Goal: Information Seeking & Learning: Compare options

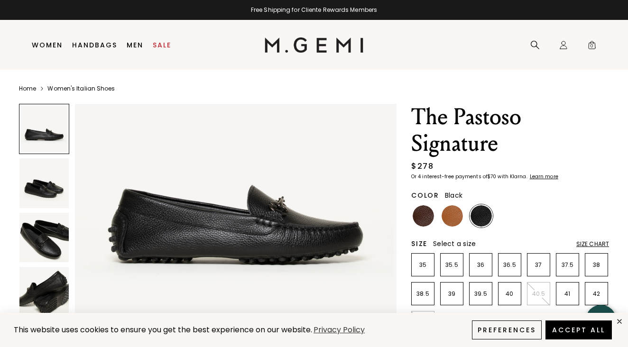
scroll to position [82, 0]
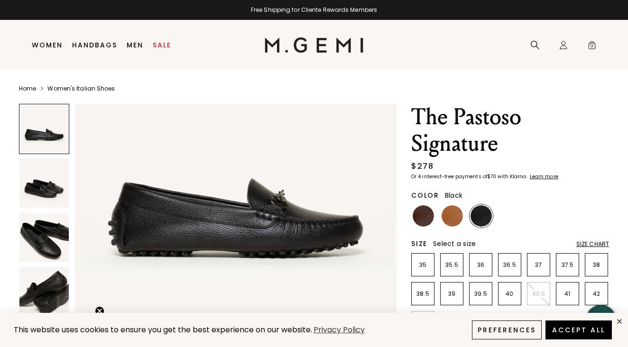
click at [50, 239] on img at bounding box center [43, 237] width 49 height 49
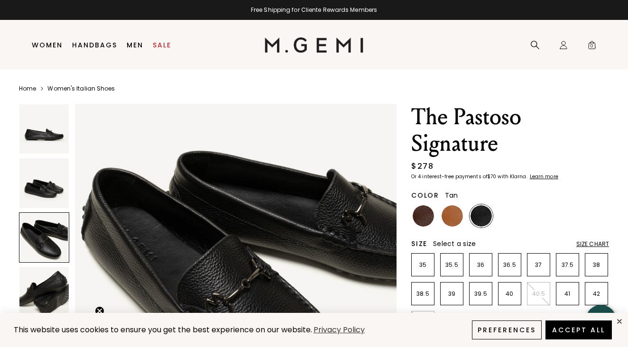
click at [452, 212] on img at bounding box center [451, 215] width 21 height 21
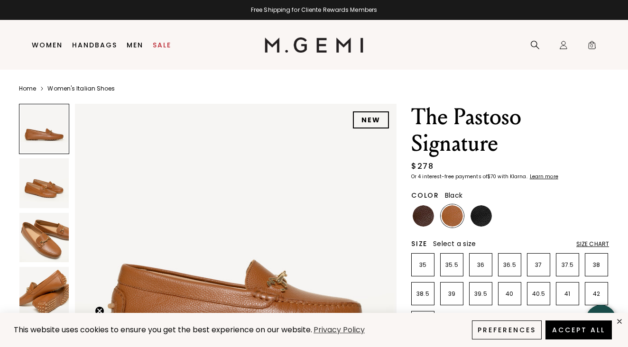
click at [476, 218] on img at bounding box center [480, 215] width 21 height 21
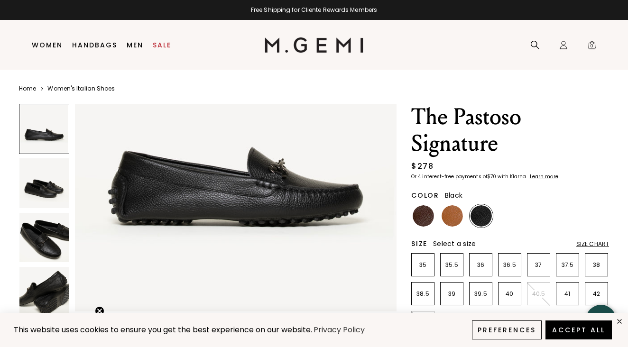
scroll to position [116, 0]
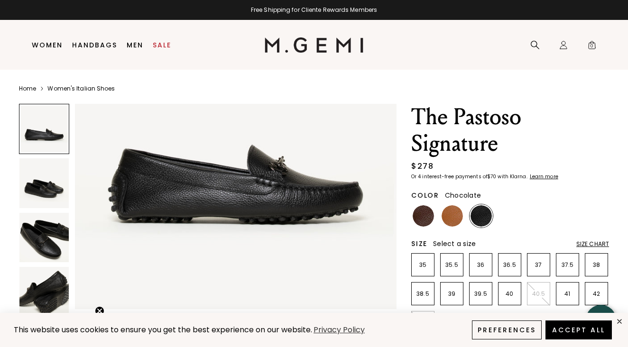
click at [427, 223] on img at bounding box center [422, 215] width 21 height 21
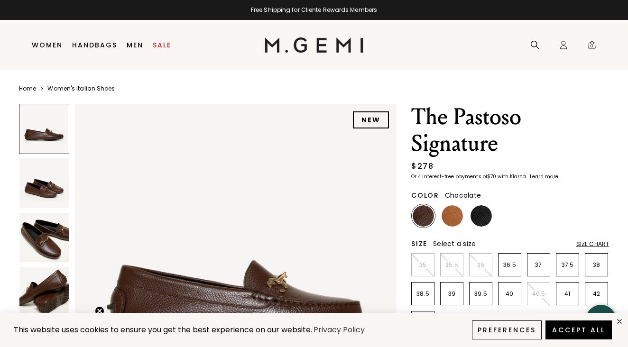
click at [37, 256] on img at bounding box center [43, 237] width 49 height 49
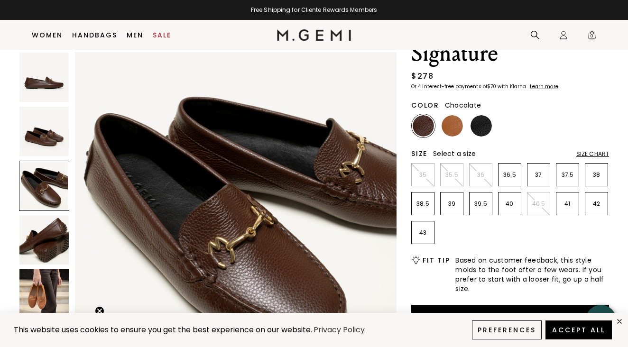
scroll to position [72, 0]
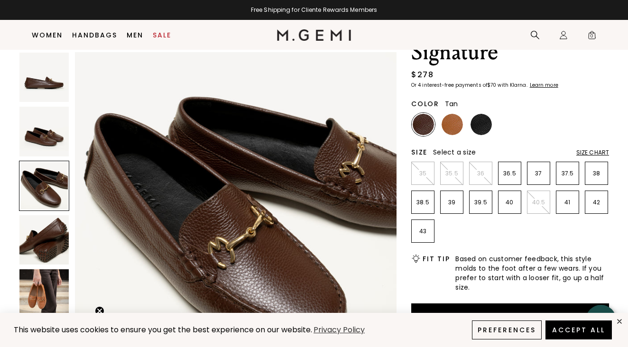
click at [452, 125] on img at bounding box center [451, 124] width 21 height 21
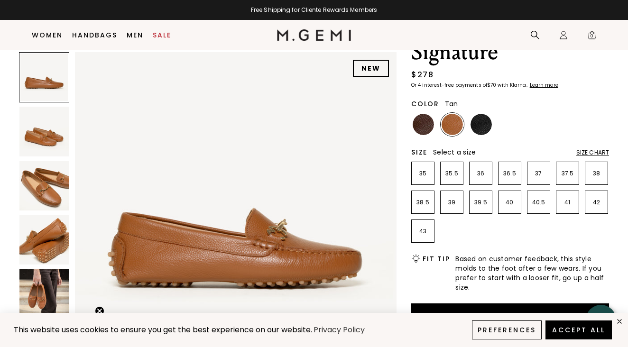
click at [41, 235] on img at bounding box center [43, 239] width 49 height 49
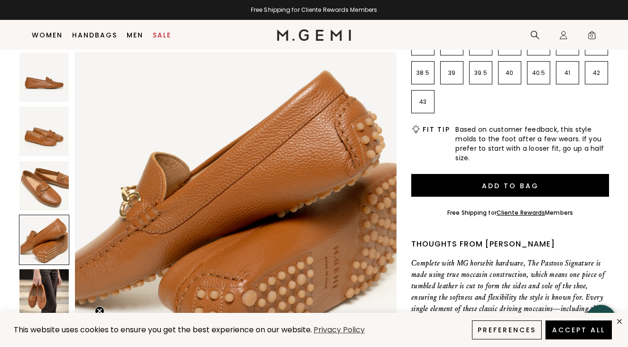
scroll to position [209, 0]
